Goal: Check status: Check status

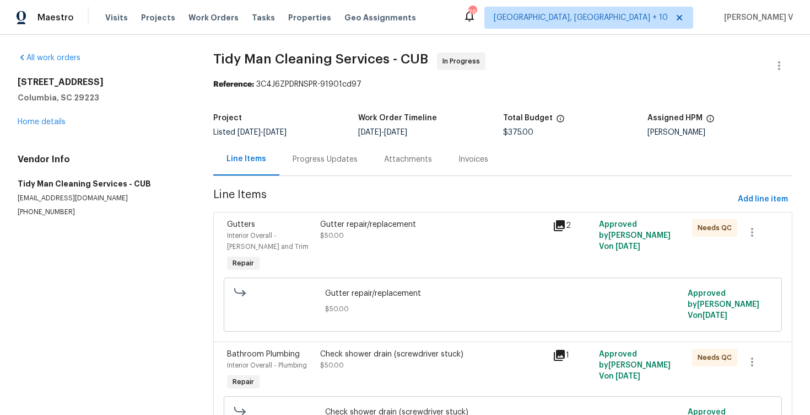
scroll to position [762, 0]
click at [323, 154] on div "Progress Updates" at bounding box center [325, 159] width 65 height 11
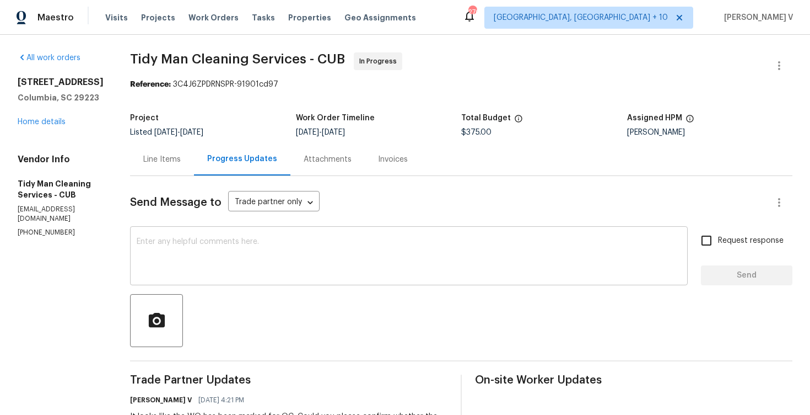
scroll to position [132, 0]
